Goal: Navigation & Orientation: Find specific page/section

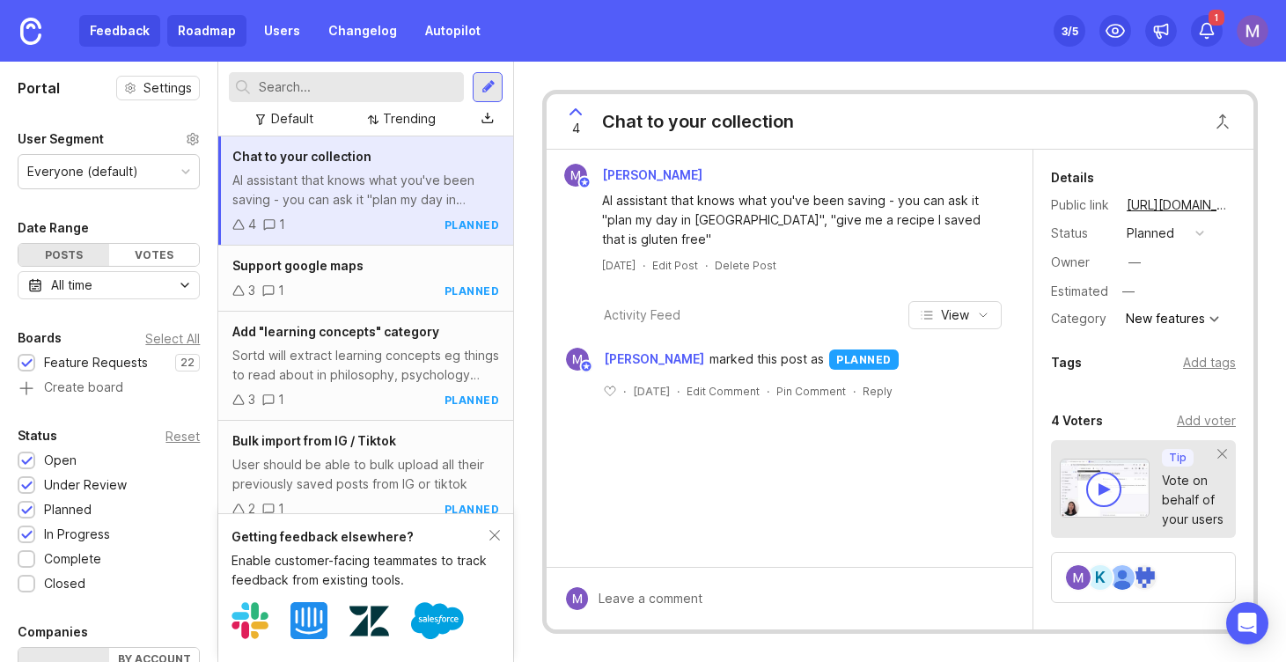
click at [226, 32] on link "Roadmap" at bounding box center [206, 31] width 79 height 32
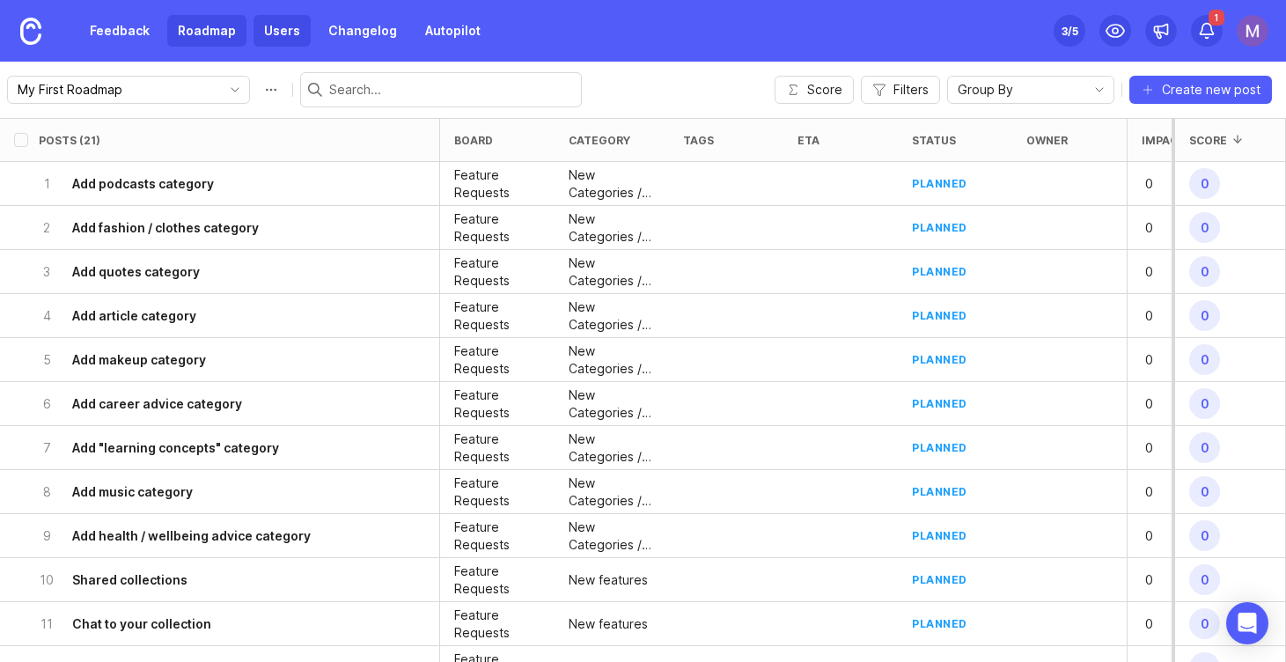
click at [272, 32] on link "Users" at bounding box center [282, 31] width 57 height 32
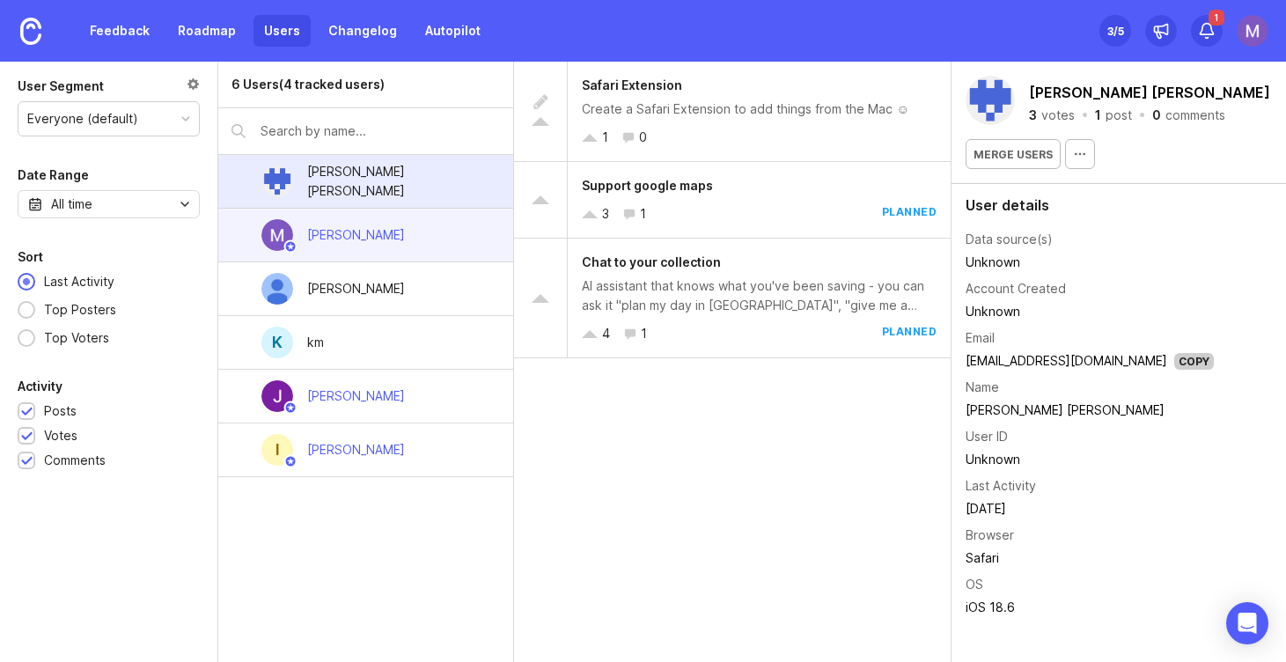
click at [470, 235] on div "[PERSON_NAME]" at bounding box center [365, 236] width 295 height 54
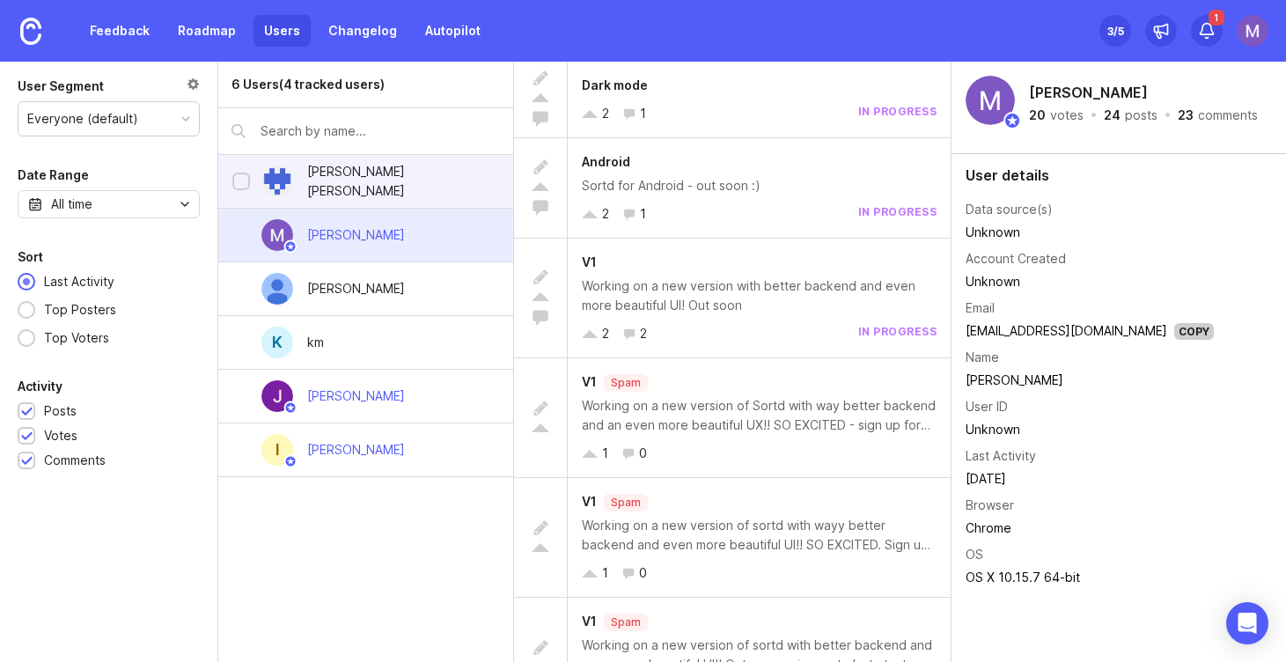
click at [461, 188] on div "[PERSON_NAME] [PERSON_NAME]" at bounding box center [365, 182] width 295 height 54
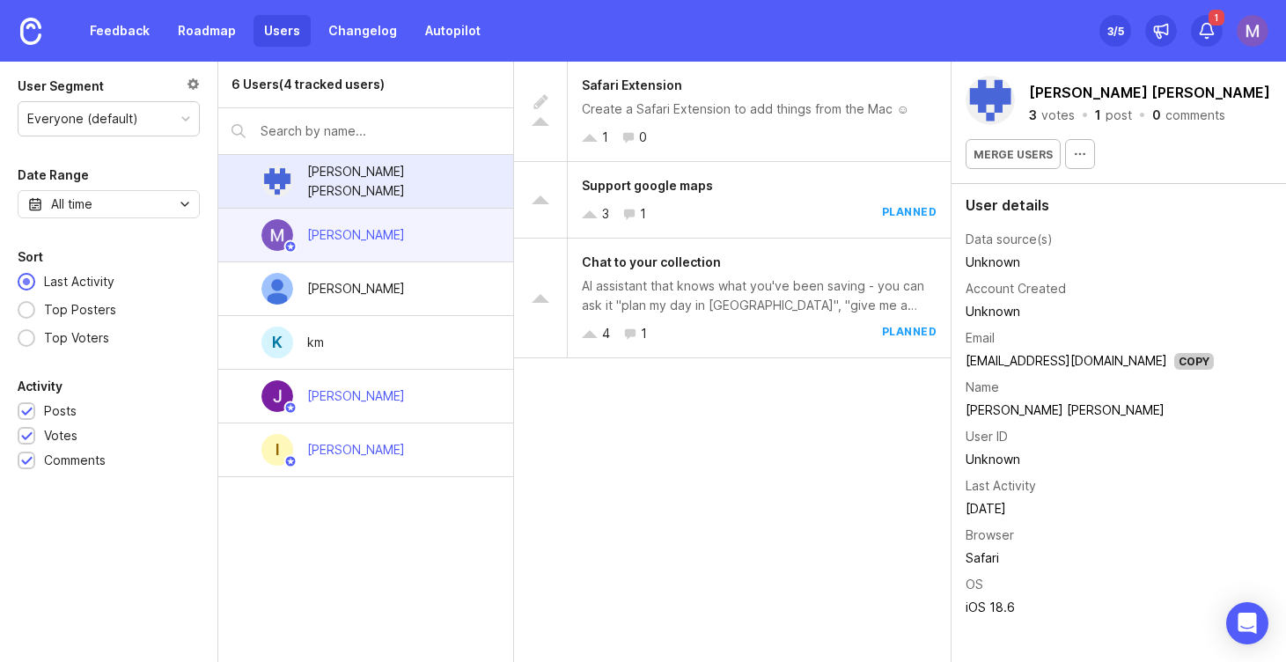
click at [480, 231] on div "[PERSON_NAME]" at bounding box center [365, 236] width 295 height 54
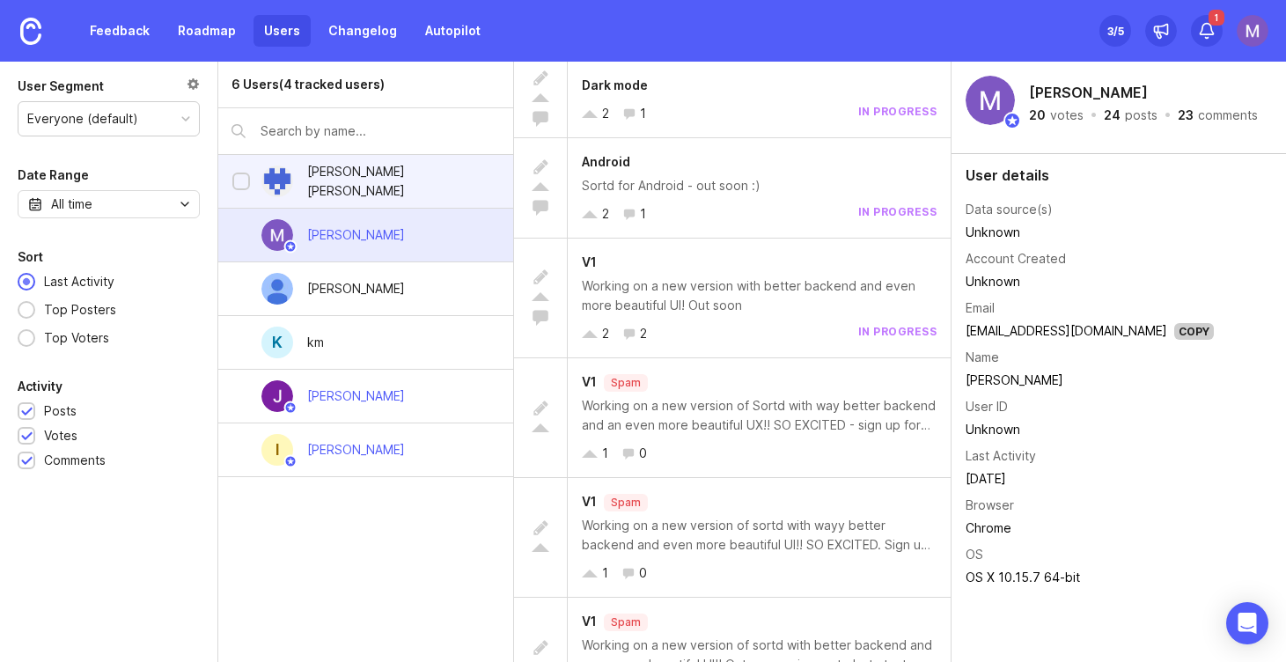
click at [478, 177] on div "[PERSON_NAME] [PERSON_NAME]" at bounding box center [365, 182] width 295 height 54
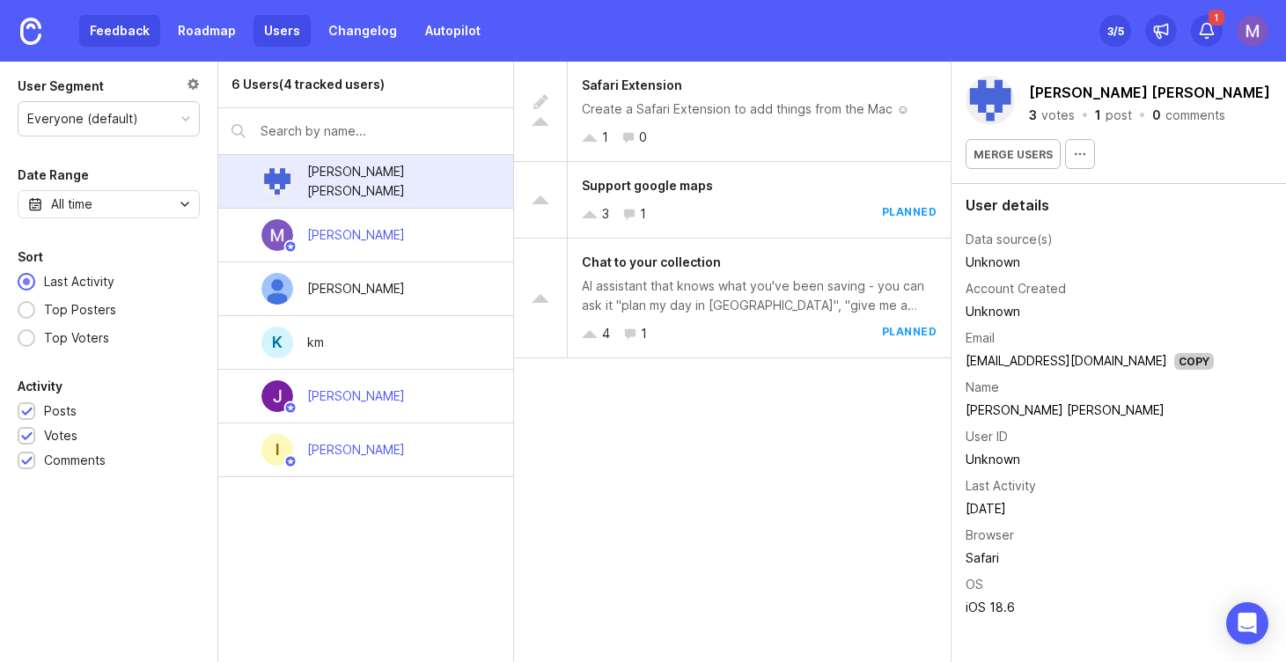
click at [117, 20] on link "Feedback" at bounding box center [119, 31] width 81 height 32
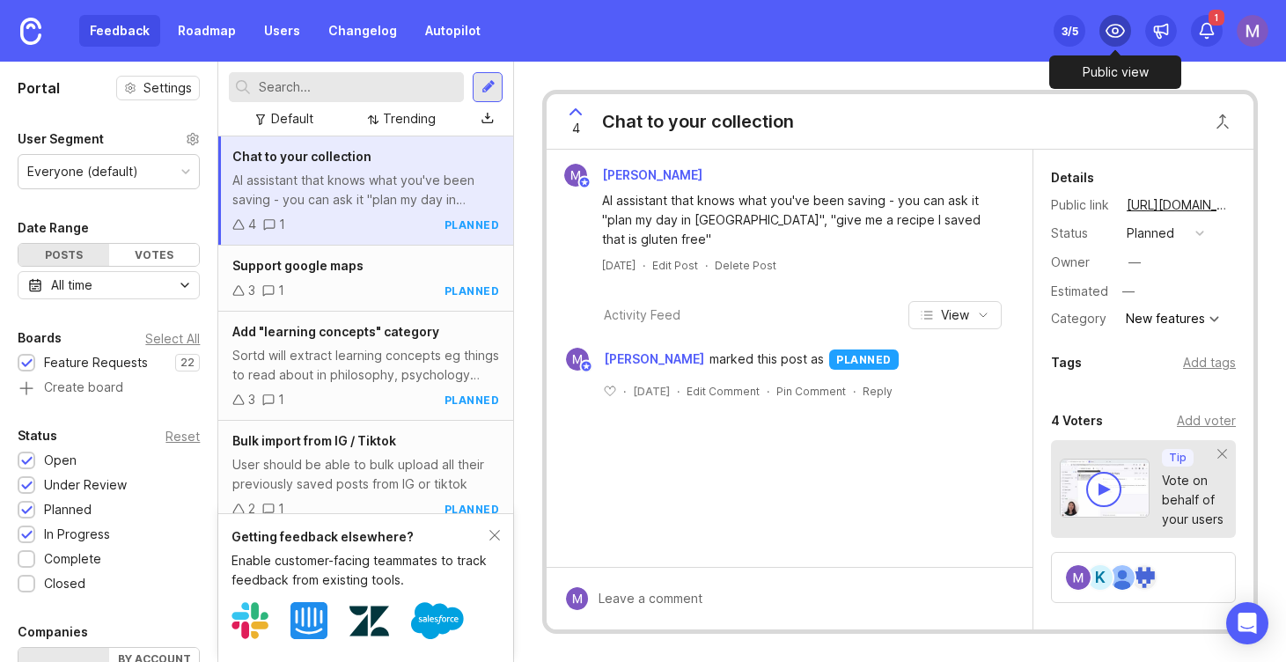
click at [1112, 42] on div at bounding box center [1116, 31] width 32 height 32
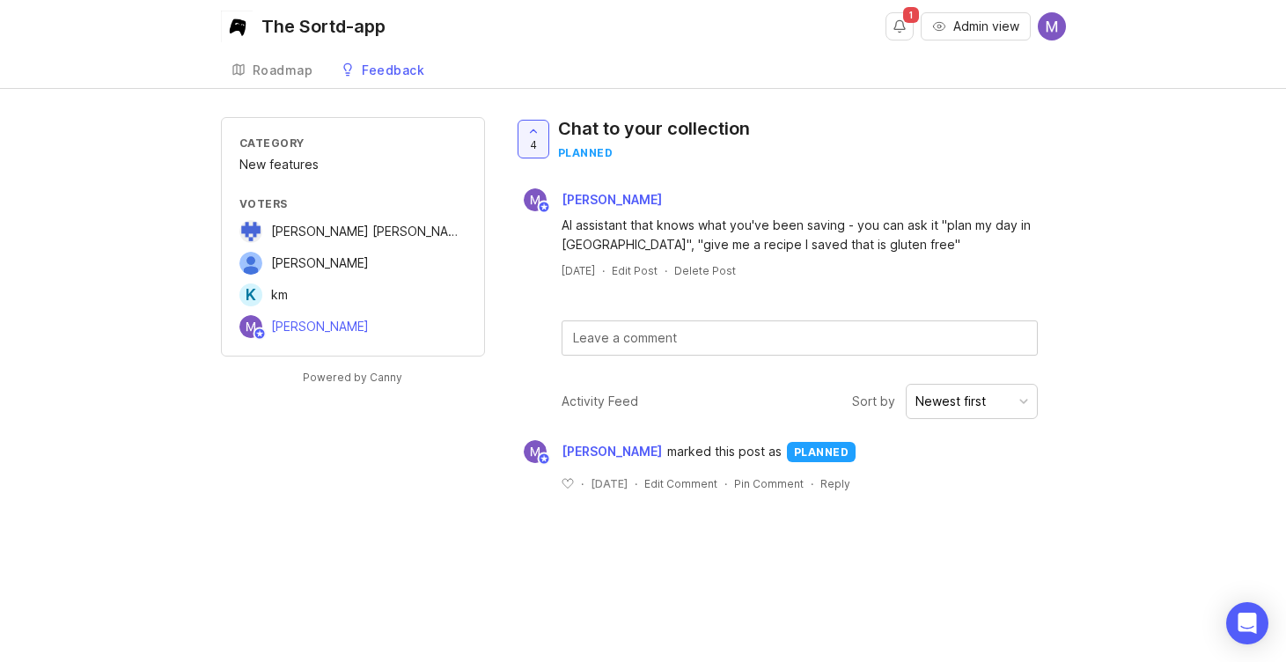
click at [301, 28] on div "The Sortd-app" at bounding box center [324, 27] width 124 height 18
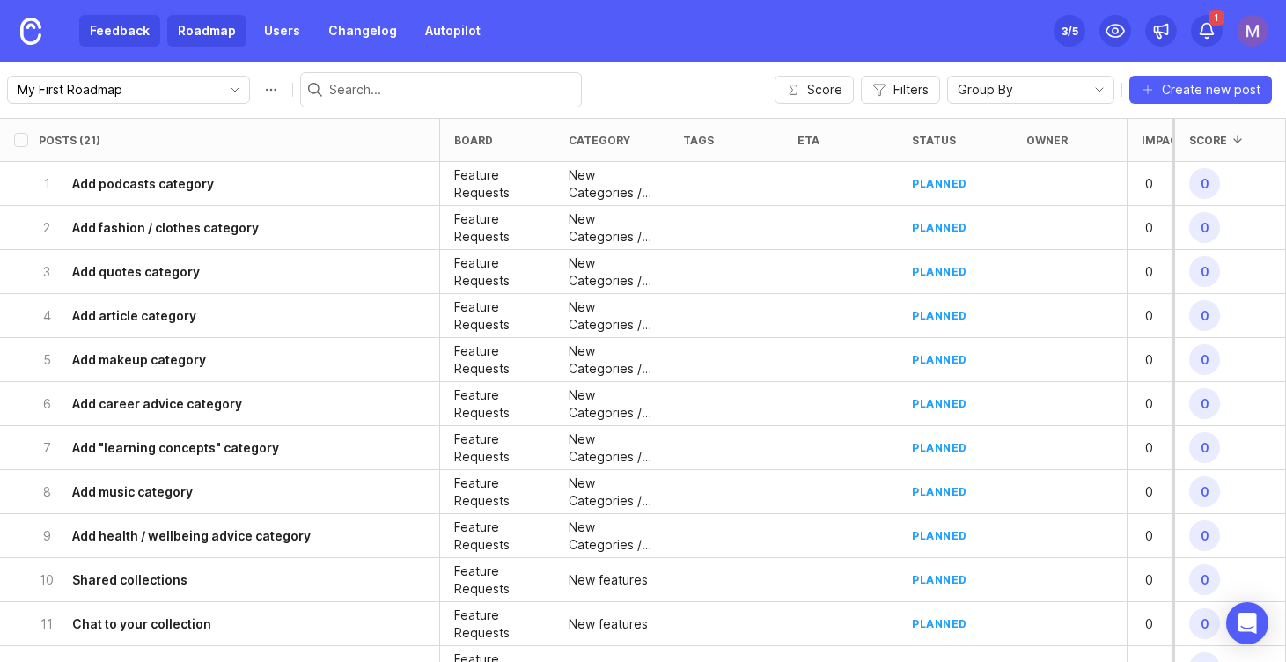
click at [148, 26] on link "Feedback" at bounding box center [119, 31] width 81 height 32
